Goal: Information Seeking & Learning: Learn about a topic

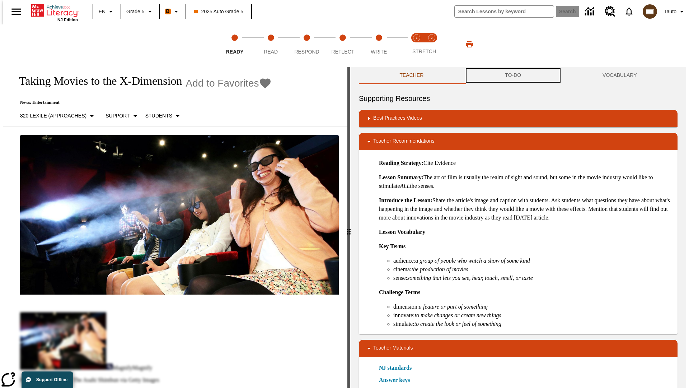
click at [513, 75] on button "TO-DO" at bounding box center [514, 75] width 98 height 17
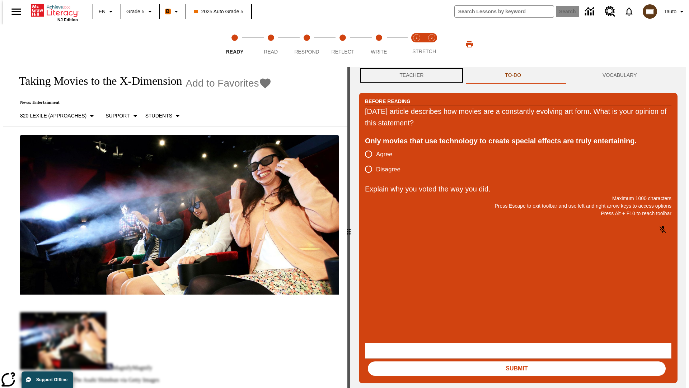
scroll to position [0, 0]
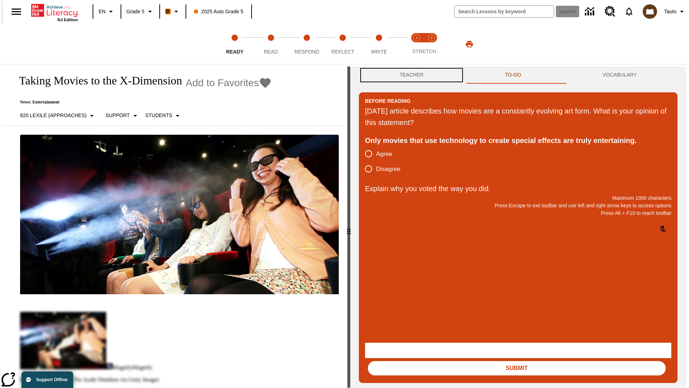
click at [410, 75] on button "Teacher" at bounding box center [412, 74] width 106 height 17
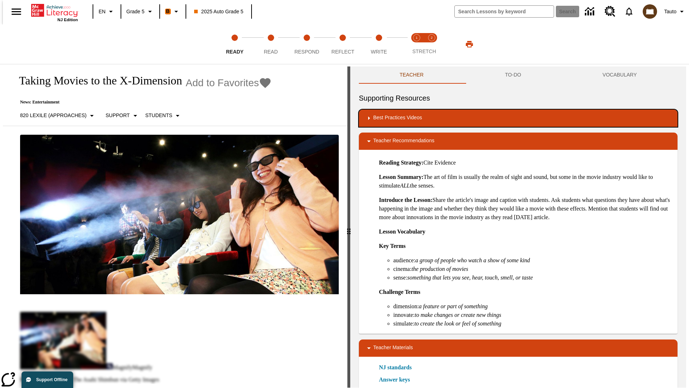
click at [519, 118] on div "Best Practices Videos" at bounding box center [518, 118] width 307 height 9
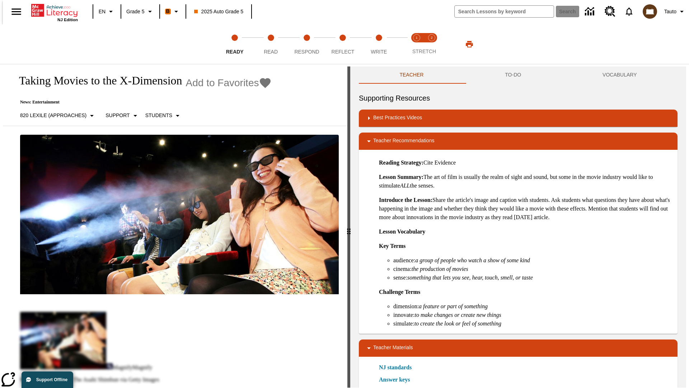
click at [397, 138] on img "Building Academic Vocabulary" at bounding box center [399, 141] width 7 height 7
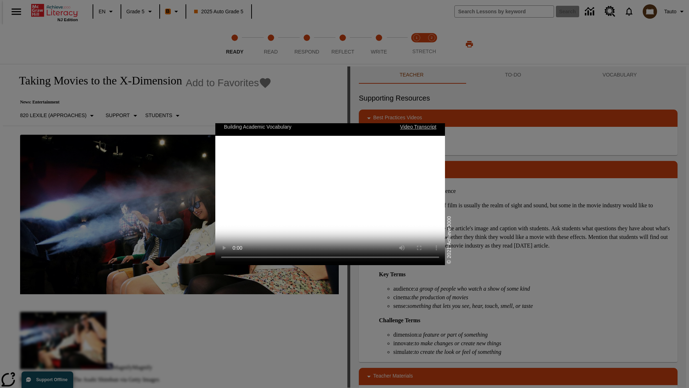
scroll to position [0, 0]
click at [271, 44] on span "Read" at bounding box center [271, 48] width 14 height 13
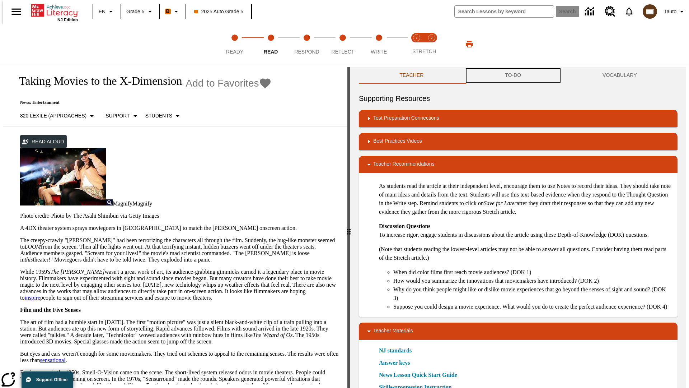
scroll to position [0, 0]
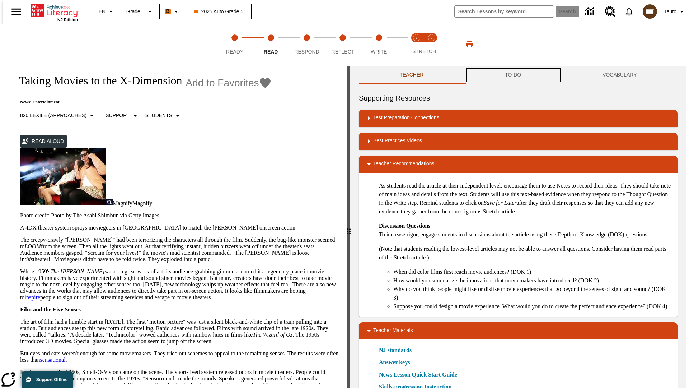
click at [513, 75] on button "TO-DO" at bounding box center [514, 74] width 98 height 17
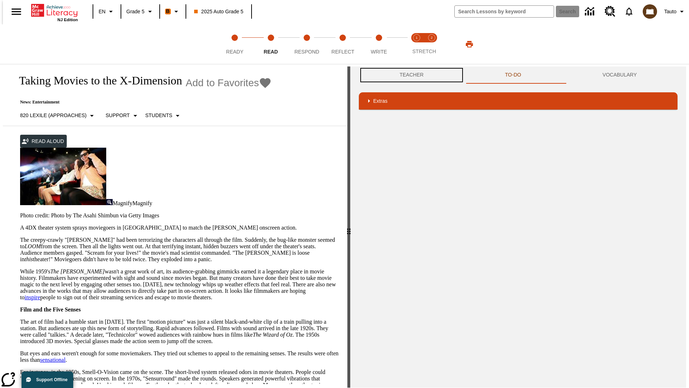
click at [410, 75] on button "Teacher" at bounding box center [412, 74] width 106 height 17
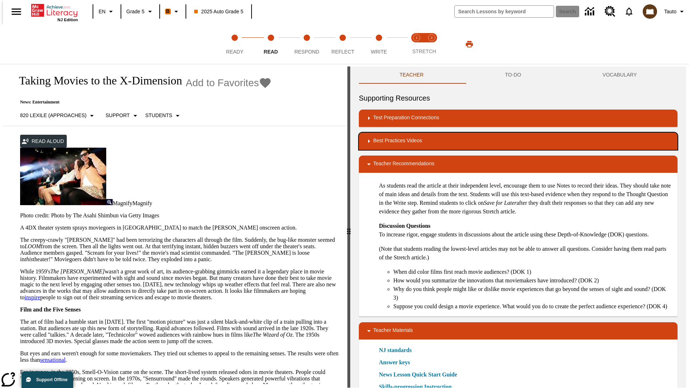
click at [519, 141] on div "Best Practices Videos" at bounding box center [518, 141] width 307 height 9
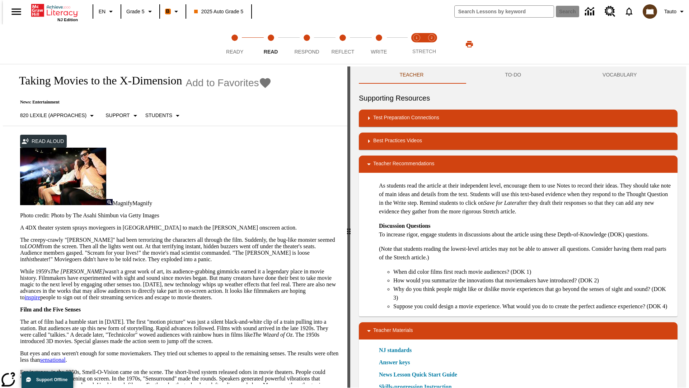
click at [397, 161] on img "Summarization" at bounding box center [399, 164] width 7 height 7
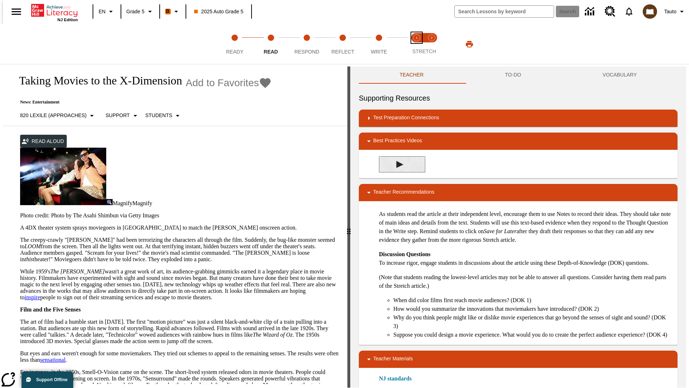
click at [417, 44] on span "Stretch Read step 1 of 2" at bounding box center [416, 48] width 9 height 13
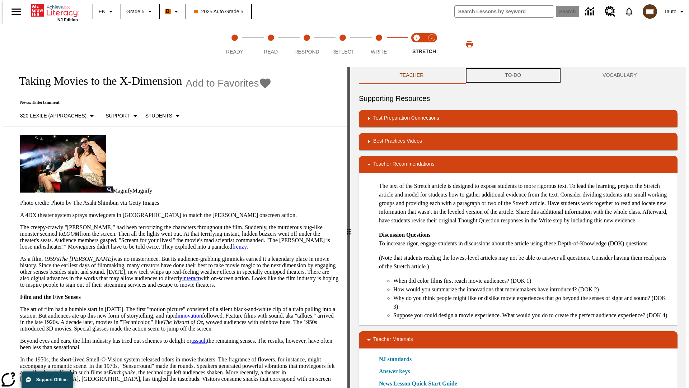
scroll to position [0, 0]
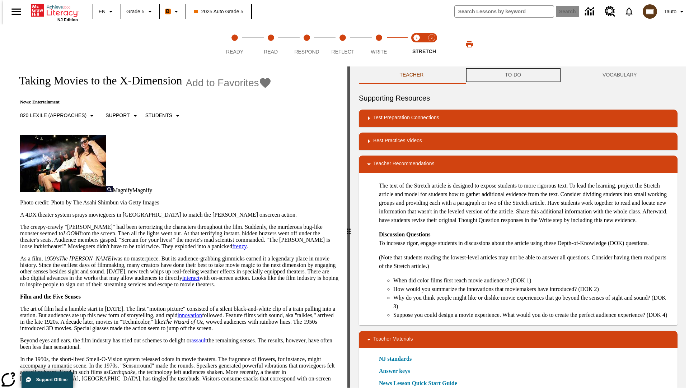
click at [513, 75] on button "TO-DO" at bounding box center [514, 74] width 98 height 17
